Goal: Information Seeking & Learning: Check status

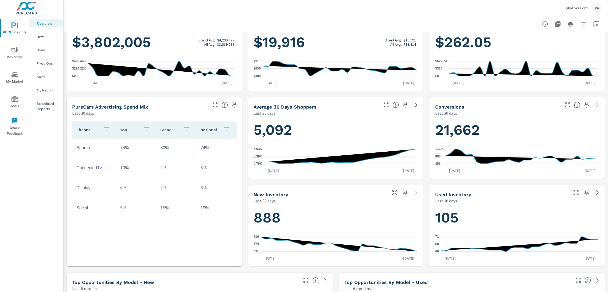
scroll to position [106, 0]
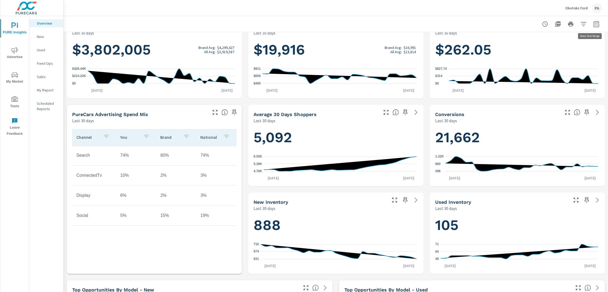
click at [593, 25] on icon "button" at bounding box center [596, 24] width 6 height 6
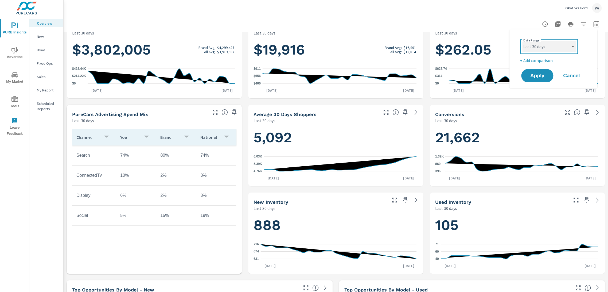
click at [548, 46] on select "Custom [DATE] Last week Last 7 days Last 14 days Last 30 days Last 45 days Last…" at bounding box center [548, 46] width 53 height 11
click at [522, 41] on select "Custom [DATE] Last week Last 7 days Last 14 days Last 30 days Last 45 days Last…" at bounding box center [548, 46] width 53 height 11
select select "Last month"
click at [541, 74] on span "Apply" at bounding box center [537, 75] width 22 height 5
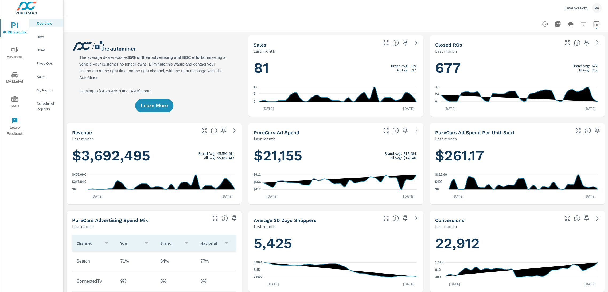
click at [13, 56] on span "Advertise" at bounding box center [15, 53] width 26 height 13
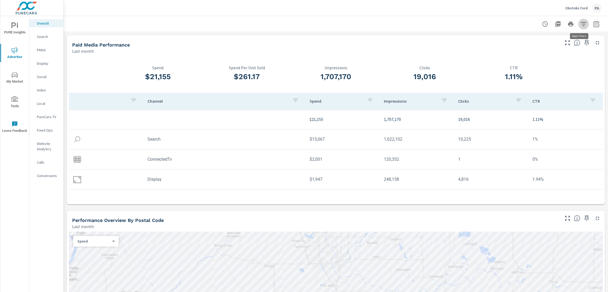
click at [581, 25] on icon "button" at bounding box center [583, 24] width 6 height 6
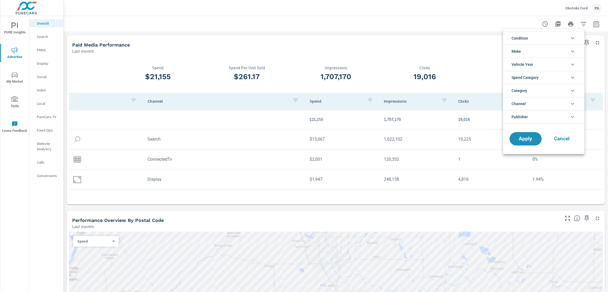
click at [592, 25] on div at bounding box center [304, 146] width 608 height 292
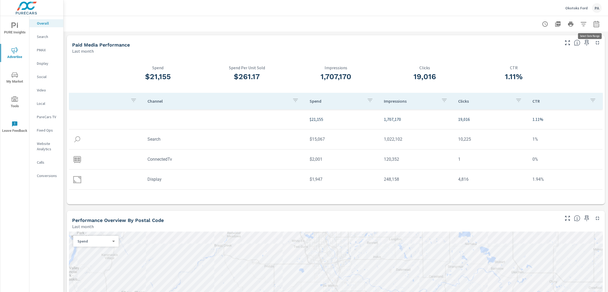
click at [593, 25] on icon "button" at bounding box center [596, 24] width 6 height 6
select select "Last month"
click at [472, 39] on div "Paid Media Performance Last month" at bounding box center [314, 44] width 494 height 19
click at [593, 24] on icon "button" at bounding box center [596, 24] width 6 height 6
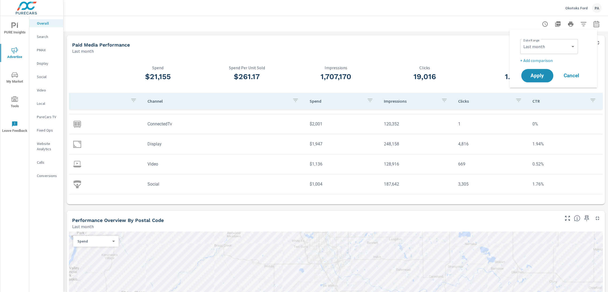
click at [545, 40] on div "Custom [DATE] Last week Last 7 days Last 14 days Last 30 days Last 45 days Last…" at bounding box center [549, 46] width 58 height 15
click at [543, 44] on select "Custom [DATE] Last week Last 7 days Last 14 days Last 30 days Last 45 days Last…" at bounding box center [548, 46] width 53 height 11
click at [522, 41] on select "Custom [DATE] Last week Last 7 days Last 14 days Last 30 days Last 45 days Last…" at bounding box center [548, 46] width 53 height 11
select select "custom"
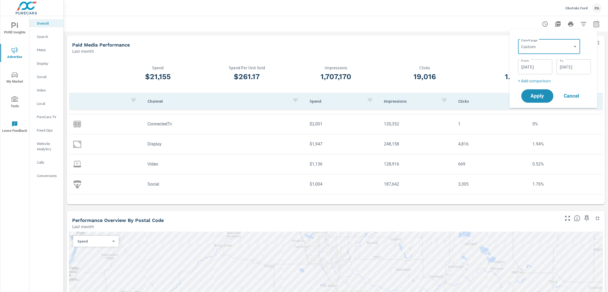
click at [537, 68] on input "[DATE]" at bounding box center [535, 66] width 30 height 11
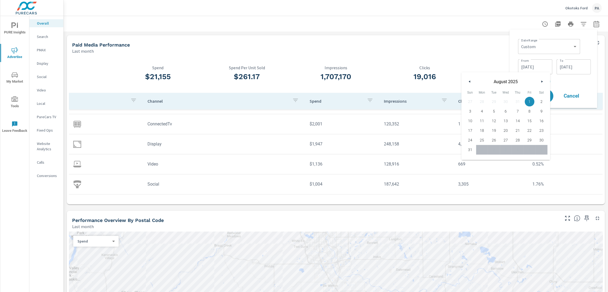
click at [469, 83] on button "button" at bounding box center [469, 81] width 6 height 6
click at [471, 101] on span "1" at bounding box center [470, 101] width 12 height 7
type input "[DATE]"
click at [577, 65] on input "[DATE]" at bounding box center [574, 66] width 30 height 11
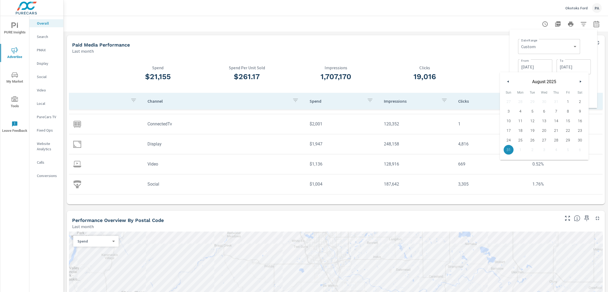
click at [508, 81] on icon "button" at bounding box center [507, 81] width 3 height 2
click at [521, 139] on span "30" at bounding box center [520, 140] width 12 height 7
type input "[DATE]"
click at [588, 47] on div "Date Range Custom [DATE] Last week Last 7 days Last 14 days Last 30 days Last 4…" at bounding box center [554, 46] width 73 height 18
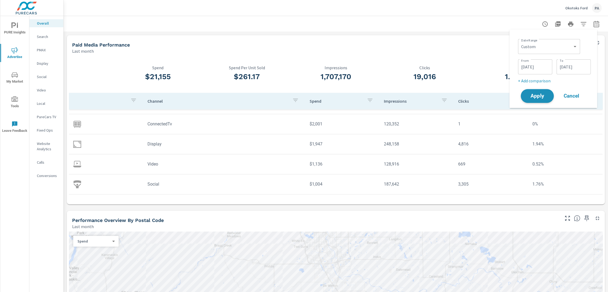
click at [543, 95] on span "Apply" at bounding box center [537, 95] width 22 height 5
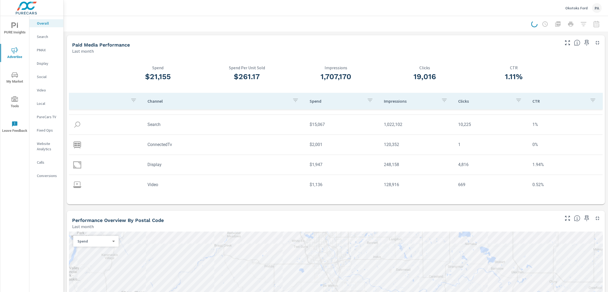
scroll to position [36, 0]
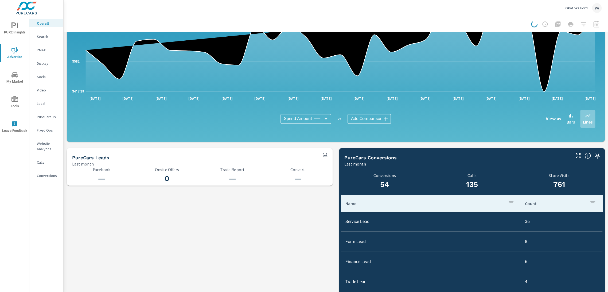
scroll to position [485, 0]
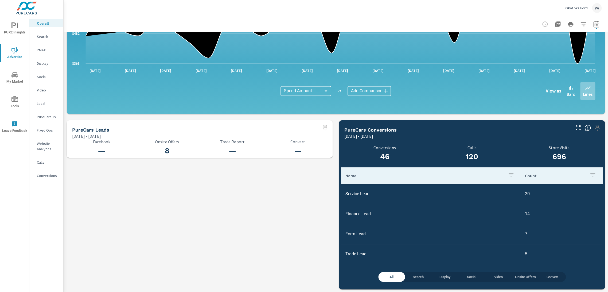
click at [414, 276] on span "Search" at bounding box center [418, 277] width 20 height 6
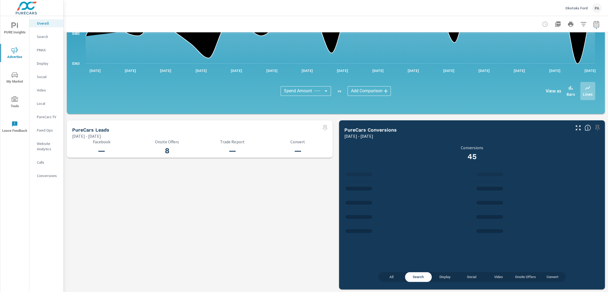
click at [549, 275] on span "Convert" at bounding box center [552, 277] width 20 height 6
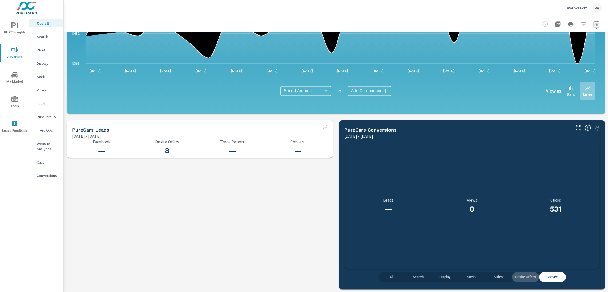
click at [521, 275] on span "Onsite Offers" at bounding box center [525, 277] width 21 height 6
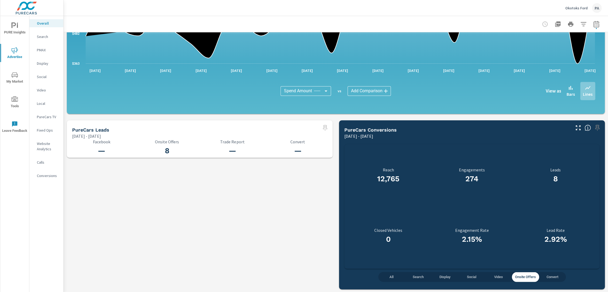
click at [469, 278] on span "Social" at bounding box center [472, 277] width 20 height 6
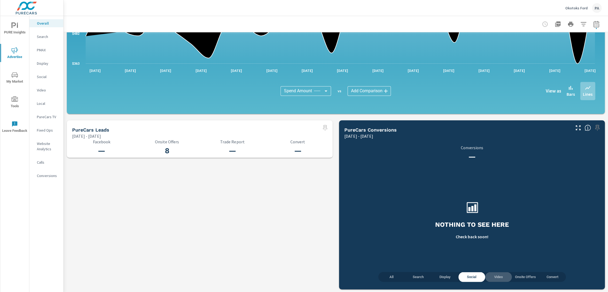
click at [494, 275] on span "Video" at bounding box center [498, 277] width 20 height 6
click at [438, 277] on span "Display" at bounding box center [445, 277] width 20 height 6
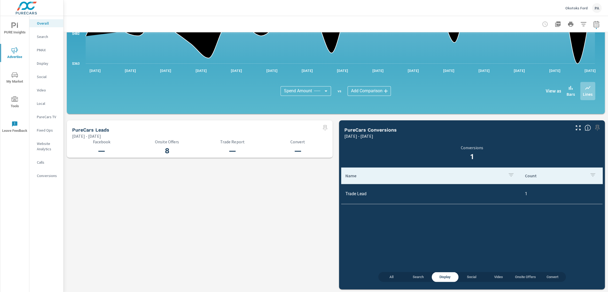
click at [390, 277] on span "All" at bounding box center [391, 277] width 20 height 6
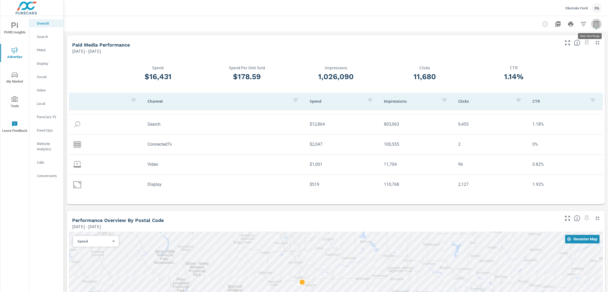
click at [593, 25] on icon "button" at bounding box center [596, 24] width 6 height 6
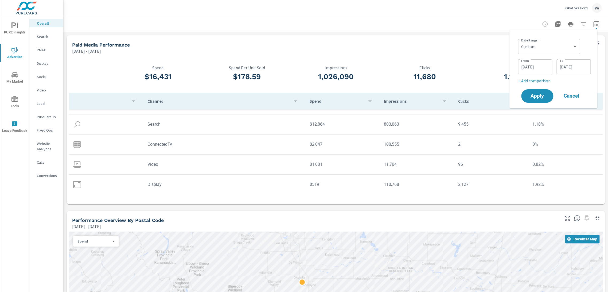
click at [477, 47] on div "Paid Media Performance" at bounding box center [315, 45] width 487 height 6
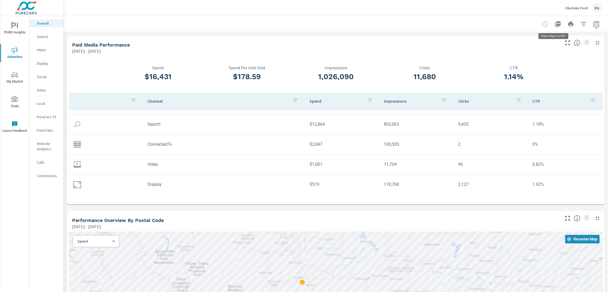
click at [555, 24] on icon "button" at bounding box center [557, 23] width 5 height 5
click at [461, 43] on div "Paid Media Performance" at bounding box center [315, 45] width 487 height 6
click at [594, 26] on icon "button" at bounding box center [595, 25] width 3 height 2
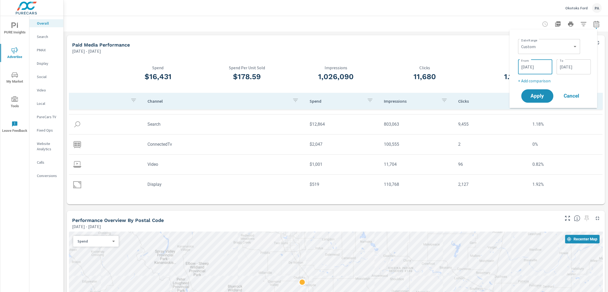
click at [541, 68] on input "[DATE]" at bounding box center [535, 66] width 30 height 11
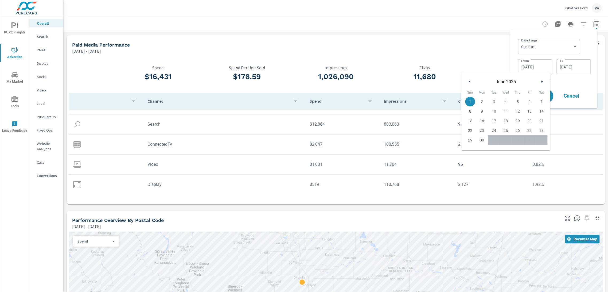
click at [542, 83] on button "button" at bounding box center [542, 81] width 6 height 6
click at [571, 67] on input "[DATE]" at bounding box center [574, 66] width 30 height 11
click at [580, 81] on icon "button" at bounding box center [581, 81] width 3 height 2
click at [556, 140] on span "31" at bounding box center [556, 140] width 12 height 7
type input "[DATE]"
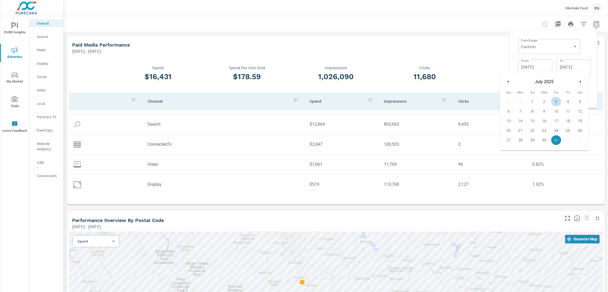
click at [545, 67] on input "[DATE]" at bounding box center [535, 66] width 30 height 11
click at [541, 80] on icon "button" at bounding box center [542, 81] width 3 height 2
click at [494, 102] on span "1" at bounding box center [494, 101] width 12 height 7
type input "[DATE]"
click at [588, 52] on div "Date Range Custom [DATE] Last week Last 7 days Last 14 days Last 30 days Last 4…" at bounding box center [554, 46] width 73 height 18
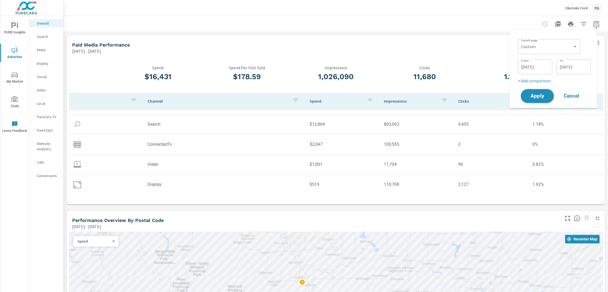
click at [540, 96] on span "Apply" at bounding box center [537, 95] width 22 height 5
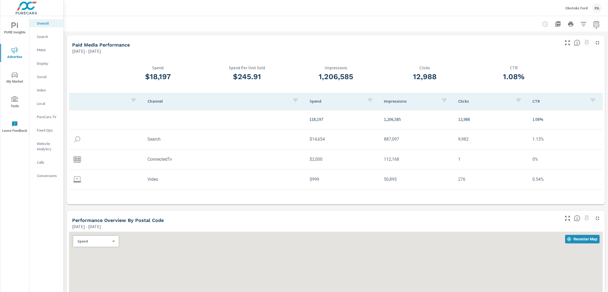
scroll to position [15, 0]
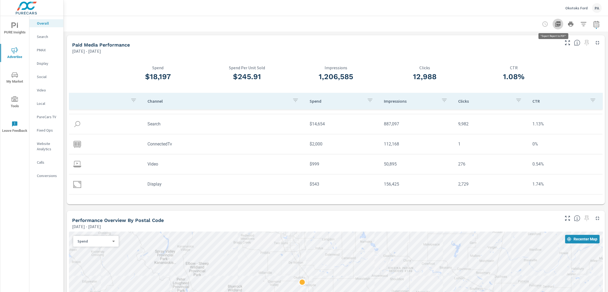
click at [555, 25] on icon "button" at bounding box center [557, 23] width 5 height 5
click at [594, 25] on icon "button" at bounding box center [596, 24] width 6 height 6
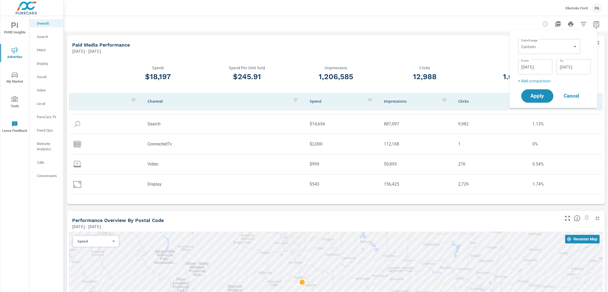
click at [582, 70] on input "[DATE]" at bounding box center [574, 66] width 30 height 11
click at [580, 82] on icon "button" at bounding box center [581, 81] width 3 height 2
click at [509, 149] on span "31" at bounding box center [508, 149] width 12 height 7
type input "[DATE]"
click at [547, 65] on input "[DATE]" at bounding box center [535, 66] width 30 height 11
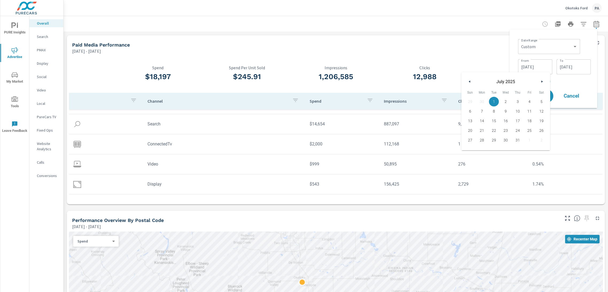
click at [542, 81] on icon "button" at bounding box center [542, 81] width 3 height 2
click at [529, 101] on span "1" at bounding box center [530, 101] width 12 height 7
type input "[DATE]"
click at [592, 46] on div "Date Range Custom [DATE] Last week Last 7 days Last 14 days Last 30 days Last 4…" at bounding box center [553, 69] width 79 height 70
click at [542, 95] on span "Apply" at bounding box center [537, 95] width 22 height 5
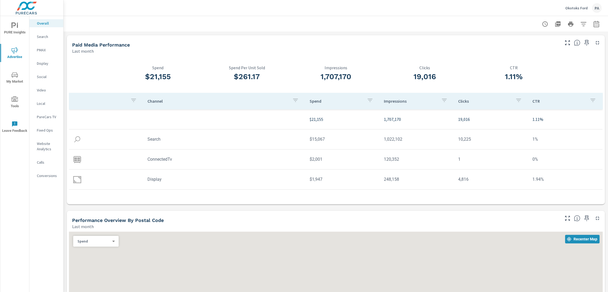
scroll to position [20, 0]
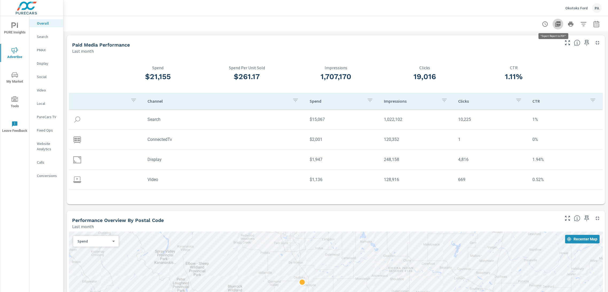
click at [555, 24] on icon "button" at bounding box center [558, 24] width 6 height 6
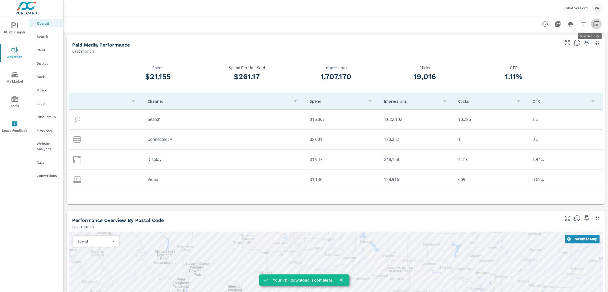
click at [594, 25] on icon "button" at bounding box center [596, 24] width 6 height 6
select select "Last month"
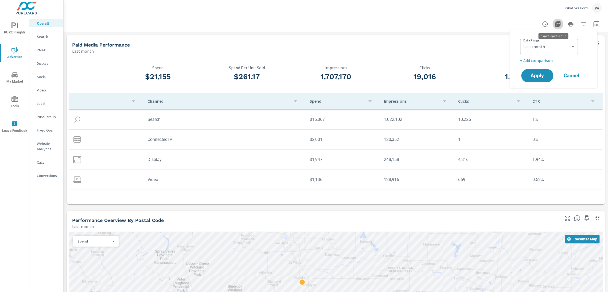
click at [555, 24] on icon "button" at bounding box center [557, 23] width 5 height 5
click at [593, 26] on icon "button" at bounding box center [596, 24] width 6 height 6
click at [553, 46] on select "Custom [DATE] Last week Last 7 days Last 14 days Last 30 days Last 45 days Last…" at bounding box center [548, 46] width 53 height 11
click at [522, 41] on select "Custom [DATE] Last week Last 7 days Last 14 days Last 30 days Last 45 days Last…" at bounding box center [548, 46] width 53 height 11
select select "Month to date"
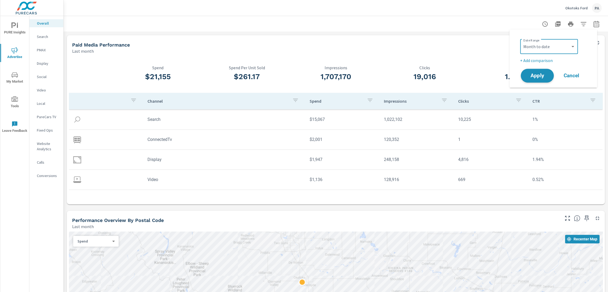
click at [537, 77] on span "Apply" at bounding box center [537, 75] width 22 height 5
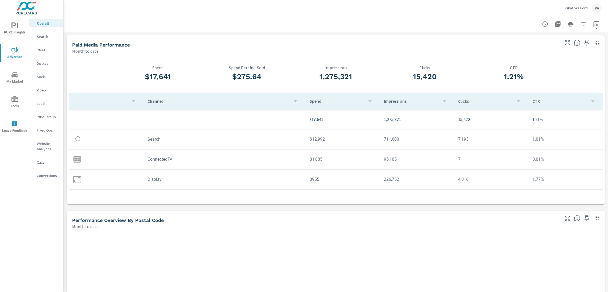
scroll to position [20, 0]
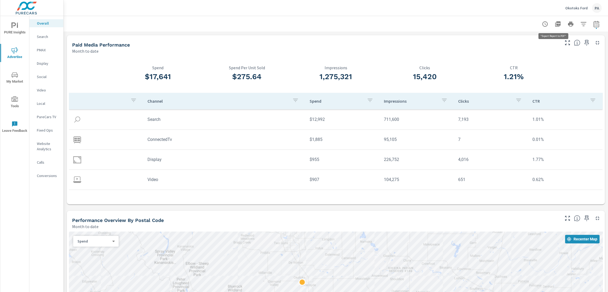
click at [555, 25] on icon "button" at bounding box center [558, 24] width 6 height 6
